Goal: Information Seeking & Learning: Compare options

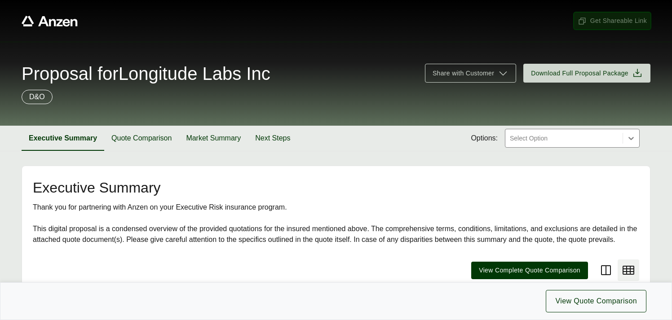
click at [601, 20] on span "Get Shareable Link" at bounding box center [612, 20] width 69 height 9
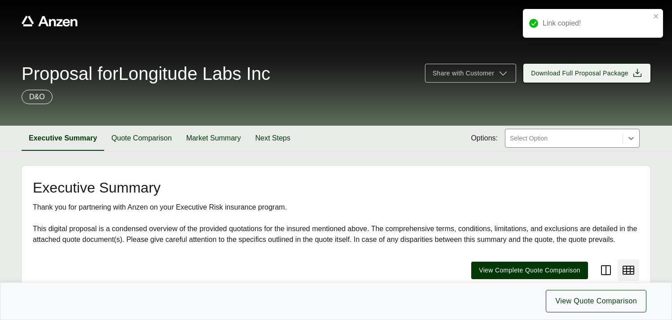
click at [587, 71] on span "Download Full Proposal Package" at bounding box center [579, 73] width 97 height 9
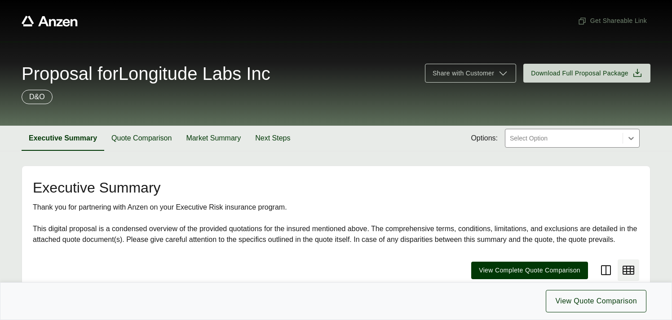
click at [170, 75] on span "Proposal for Longitude Labs Inc" at bounding box center [146, 74] width 249 height 18
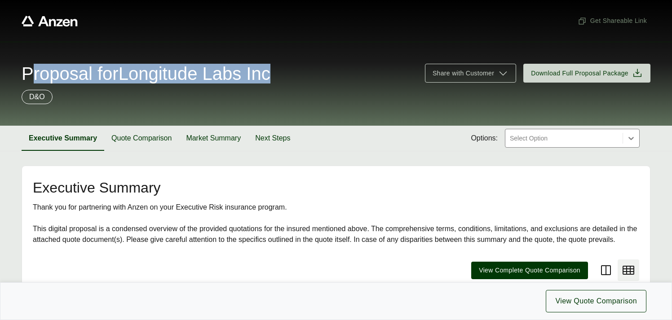
copy span "Proposal for Longitude Labs Inc"
click at [150, 136] on button "Quote Comparison" at bounding box center [141, 138] width 75 height 25
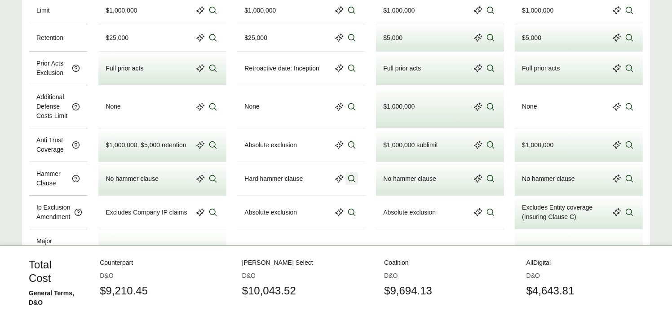
scroll to position [616, 0]
